Goal: Task Accomplishment & Management: Manage account settings

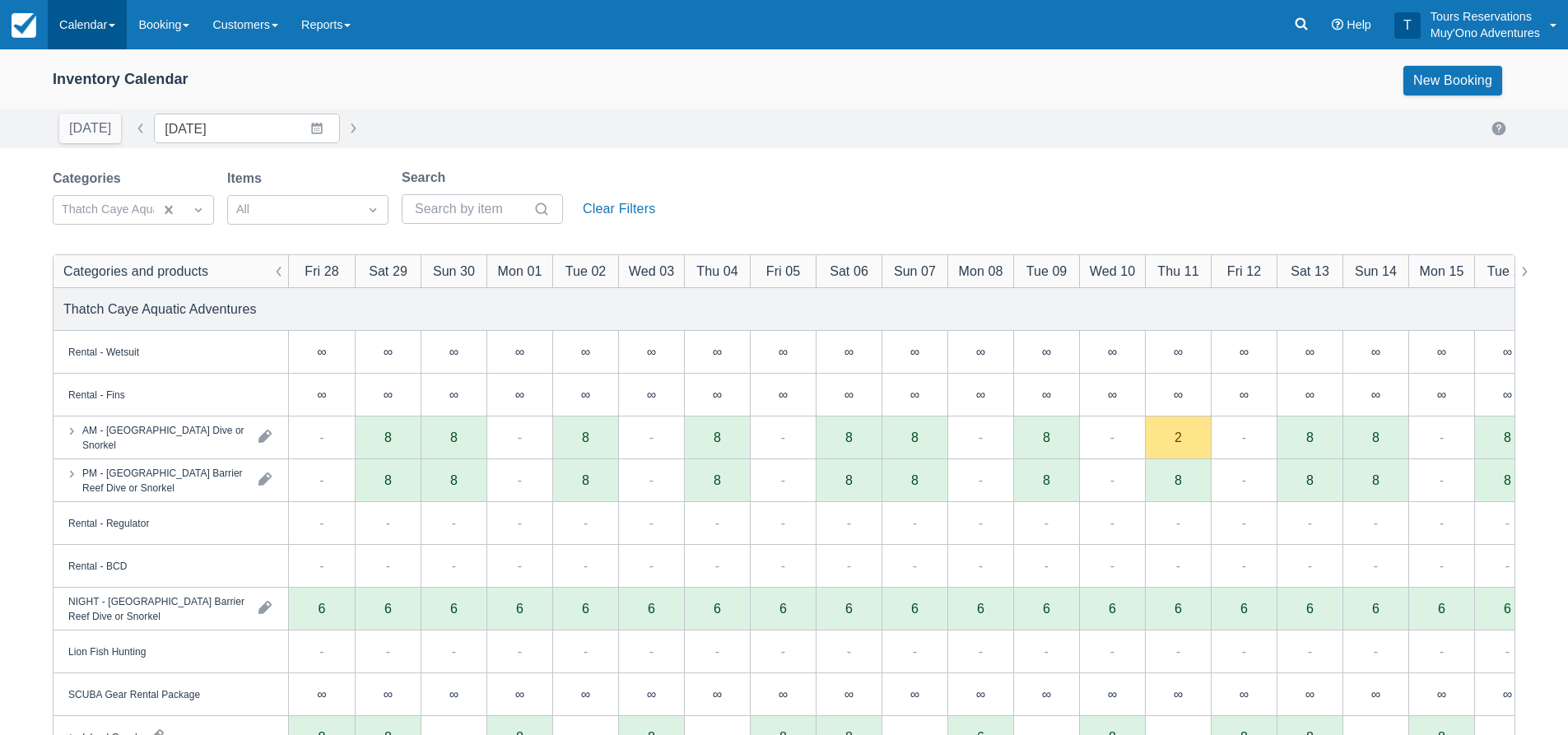
click at [77, 19] on link "Calendar" at bounding box center [87, 24] width 79 height 50
click at [106, 133] on link "Inventory" at bounding box center [114, 140] width 130 height 35
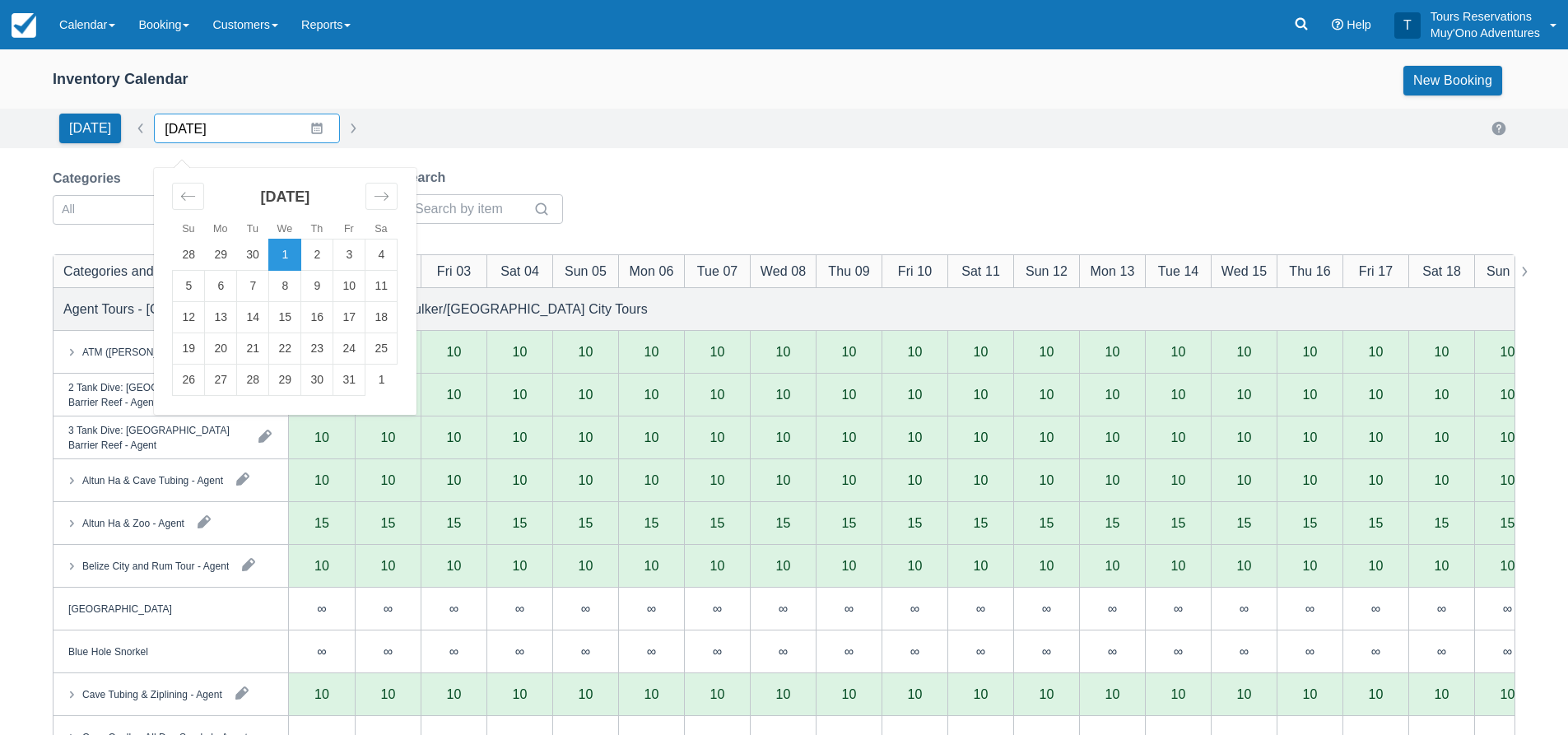
click at [221, 134] on input "10/01/25" at bounding box center [247, 129] width 186 height 30
click at [376, 199] on icon "Move forward to switch to the next month." at bounding box center [381, 196] width 16 height 16
click at [207, 290] on td "3" at bounding box center [221, 286] width 32 height 31
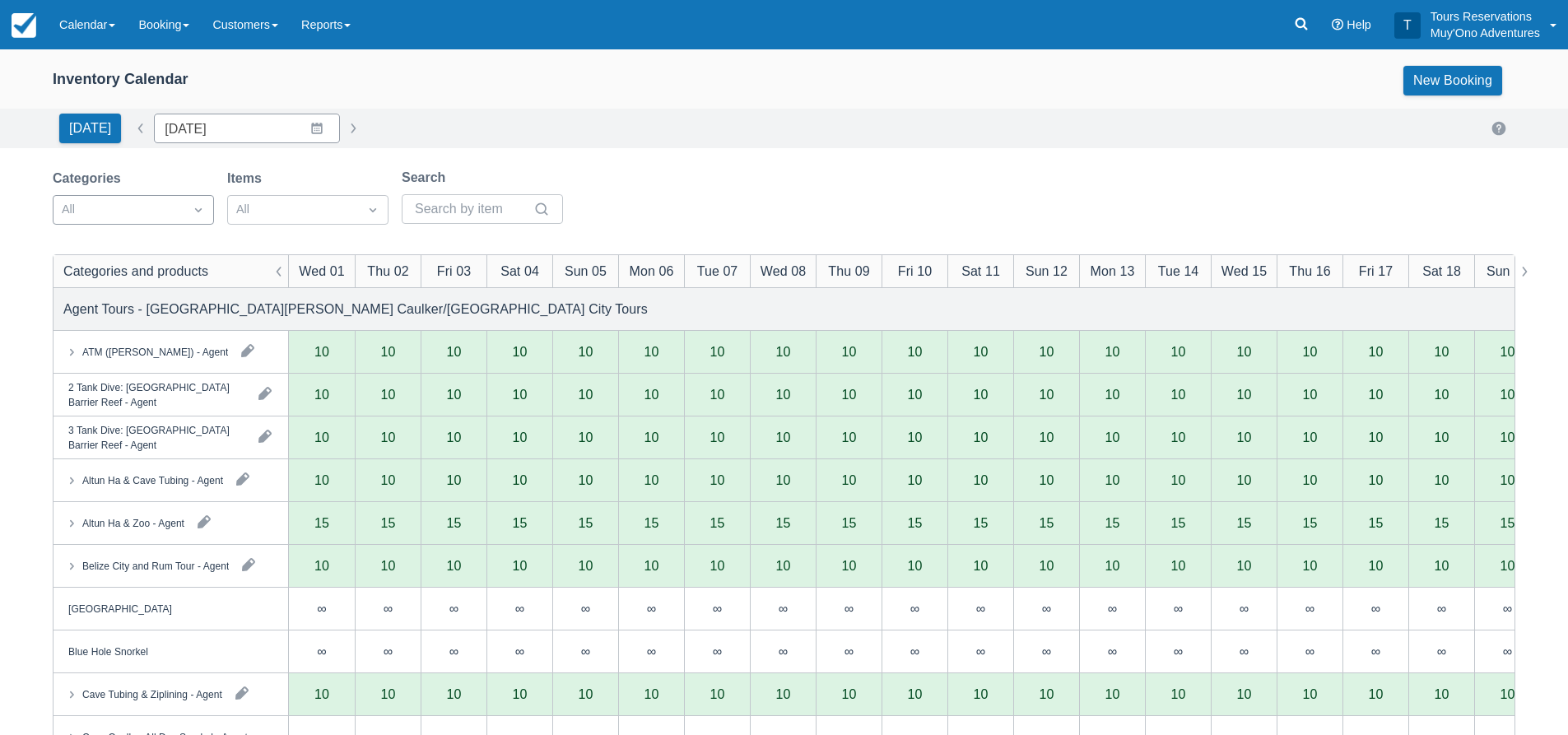
click at [143, 221] on div "All" at bounding box center [118, 210] width 130 height 26
type input "11/03/25"
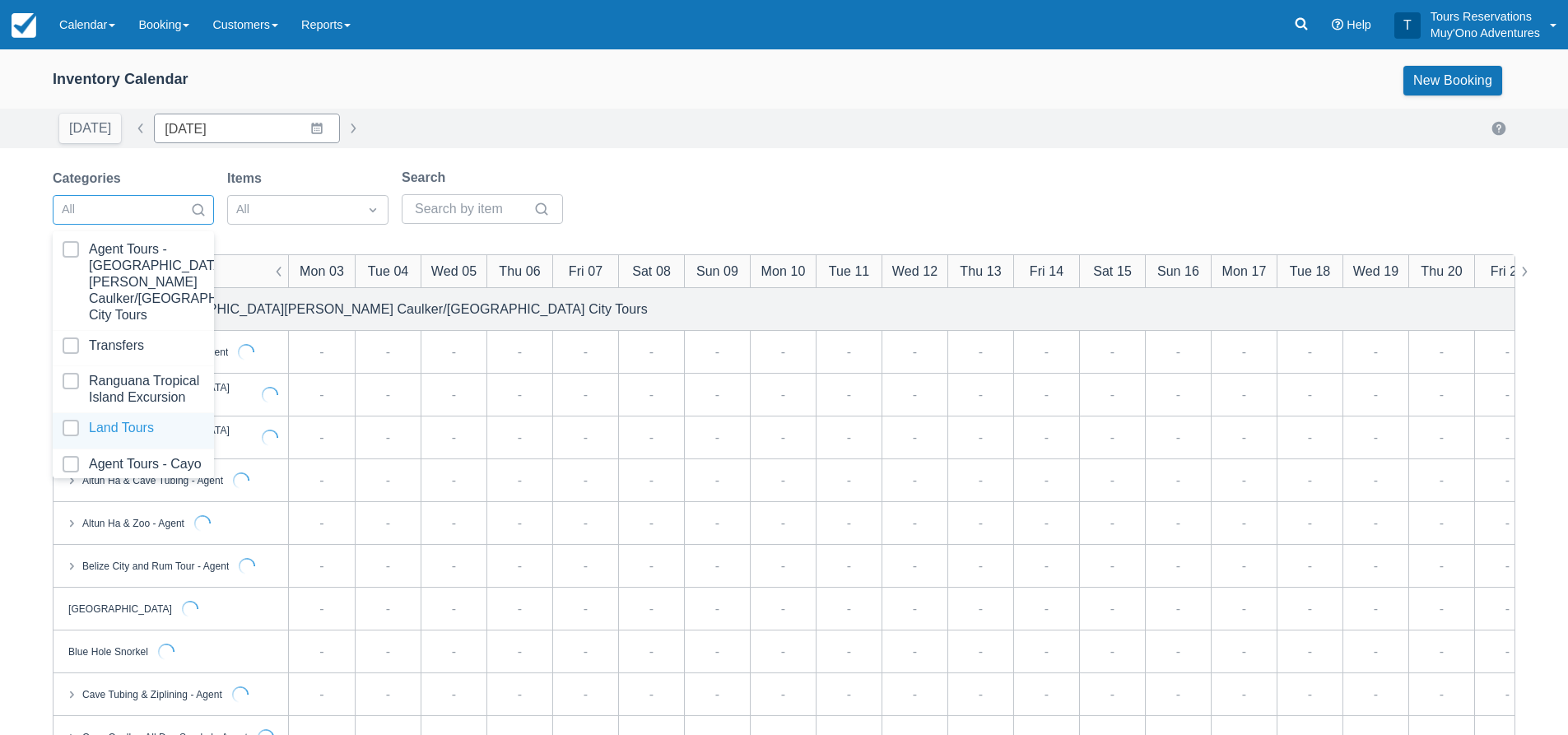
scroll to position [168, 0]
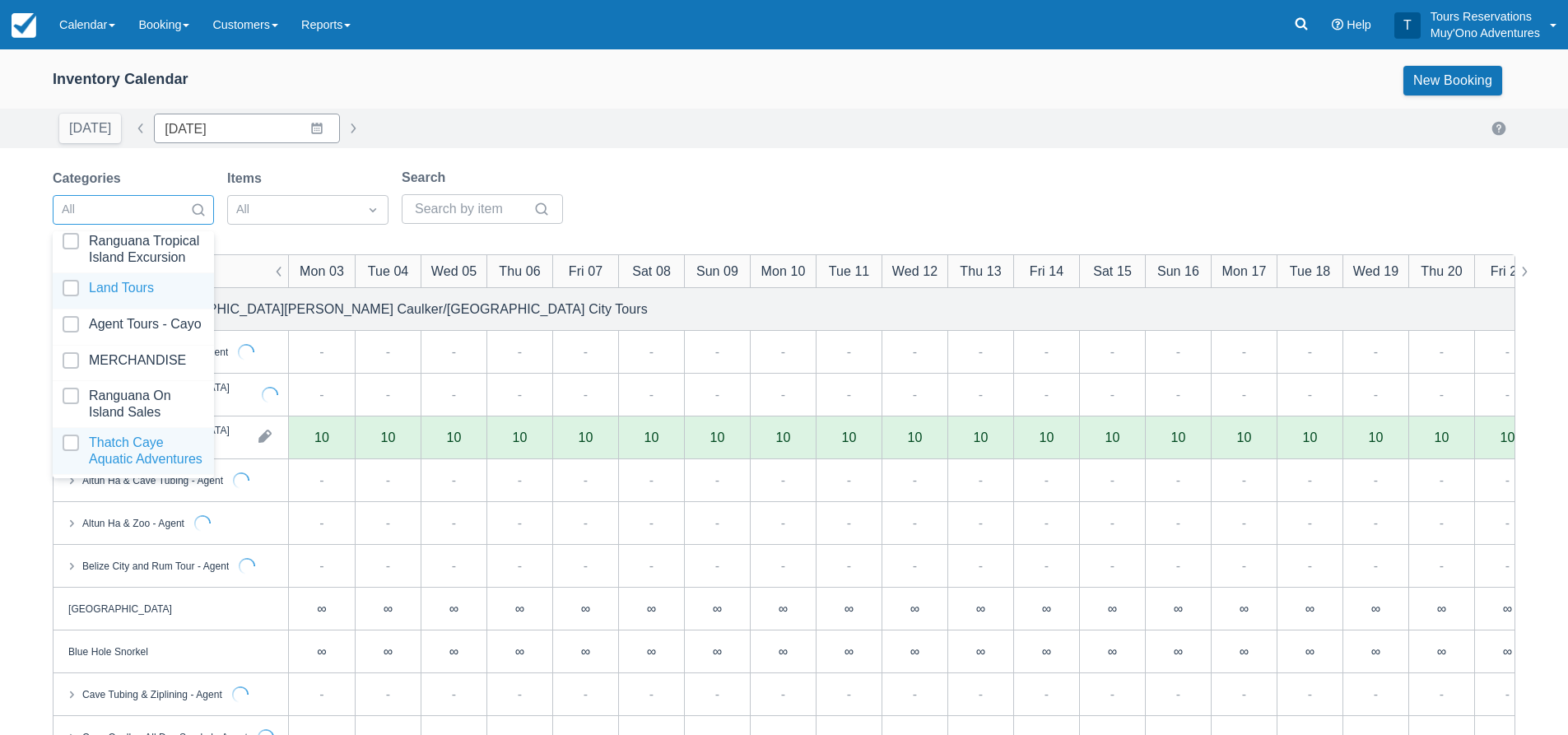
click at [136, 435] on div at bounding box center [133, 451] width 142 height 33
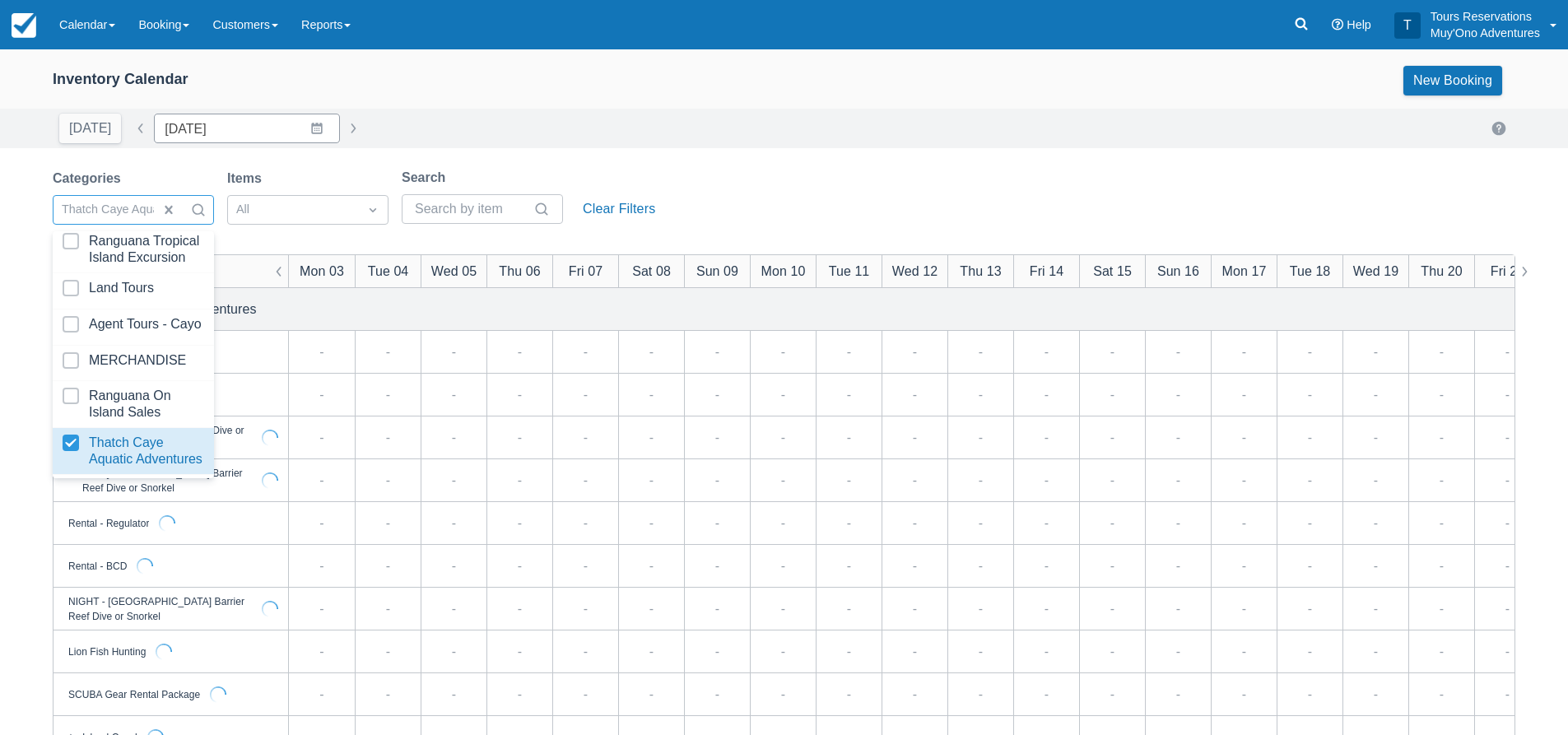
click at [735, 114] on div "Today Date 11/03/25 Navigate forward to interact with the calendar and select a…" at bounding box center [784, 129] width 1463 height 30
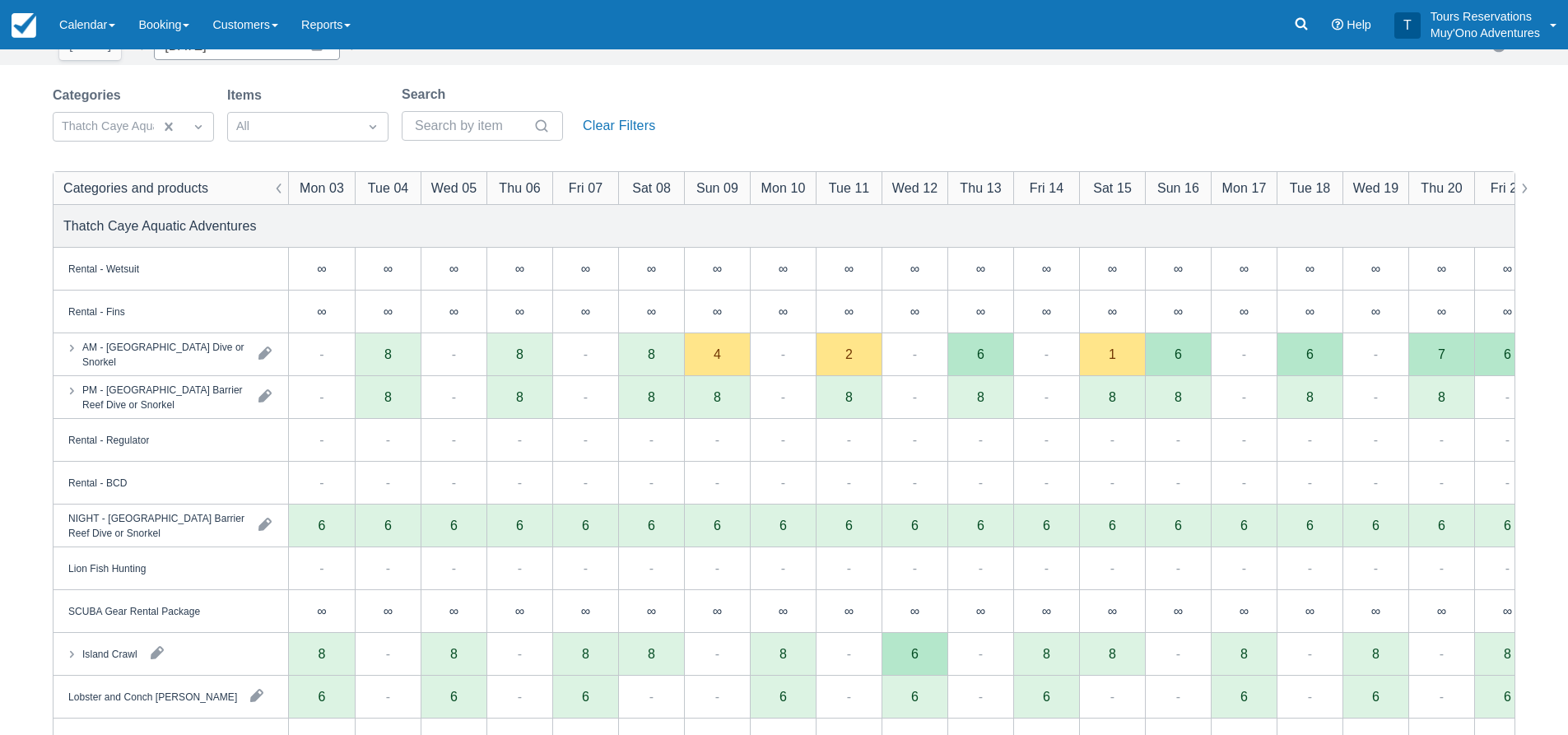
scroll to position [164, 0]
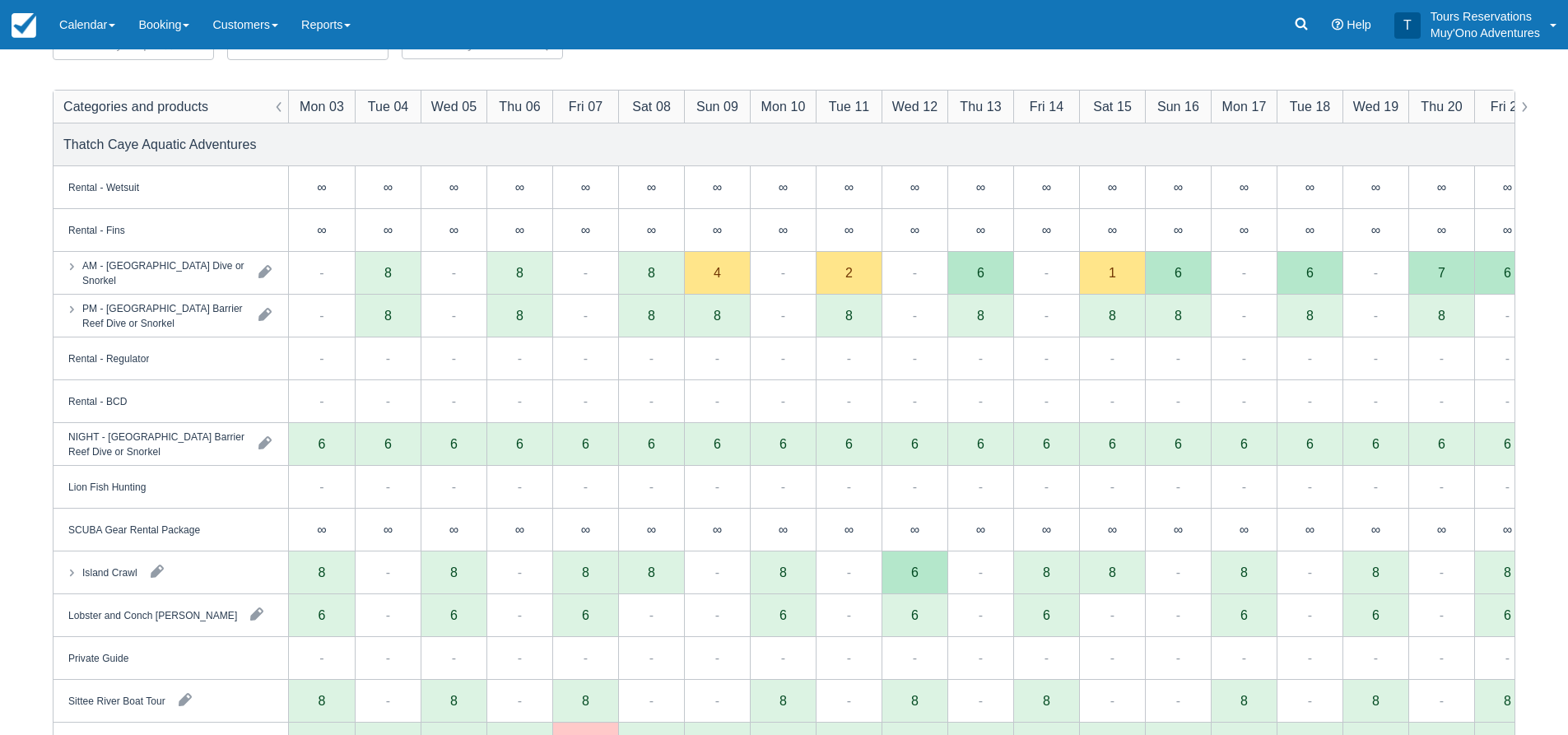
click at [973, 14] on div "Menu Calendar Booking Customer Inventory Booking Daily Manifest Daily List Note…" at bounding box center [784, 24] width 1568 height 50
